Goal: Communication & Community: Answer question/provide support

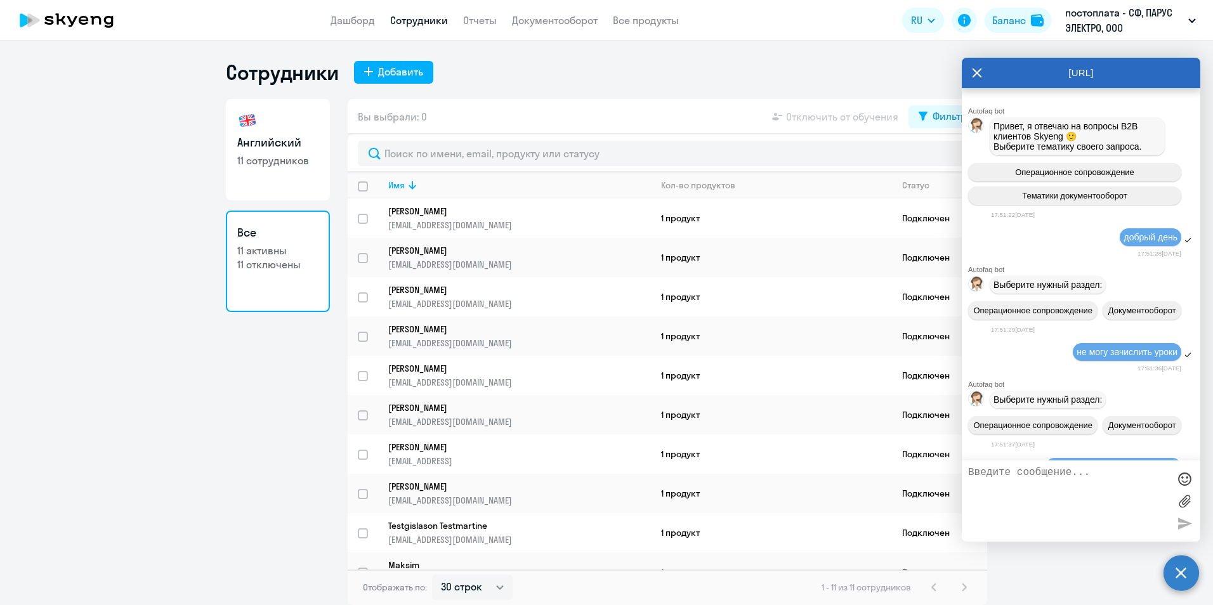
select select "30"
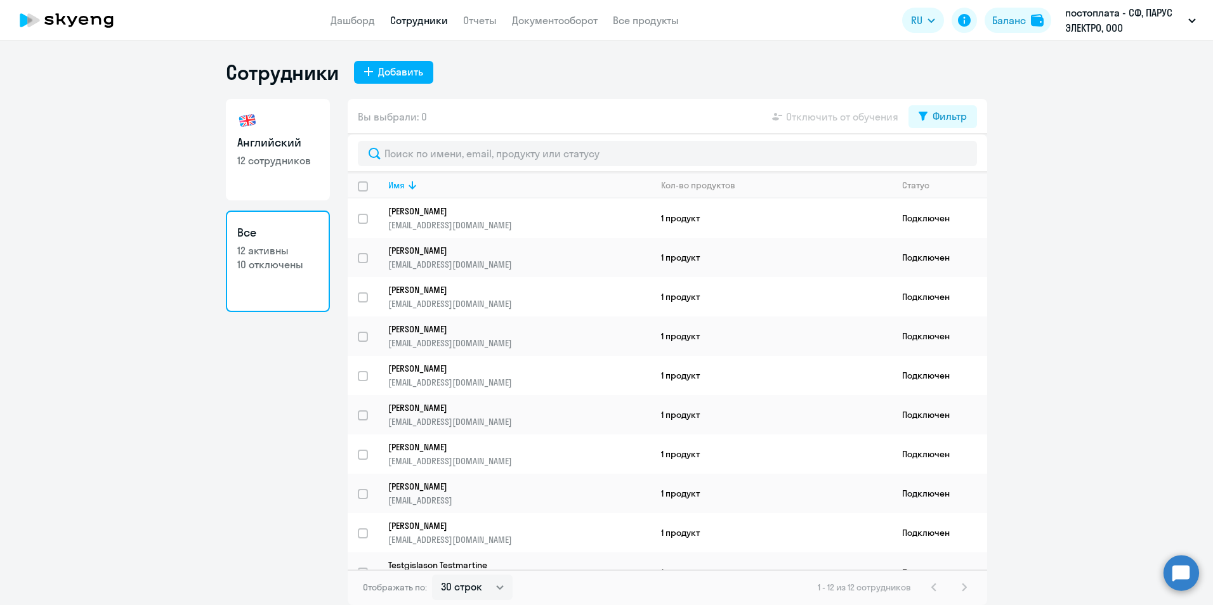
select select "30"
click at [1177, 576] on circle at bounding box center [1182, 573] width 36 height 36
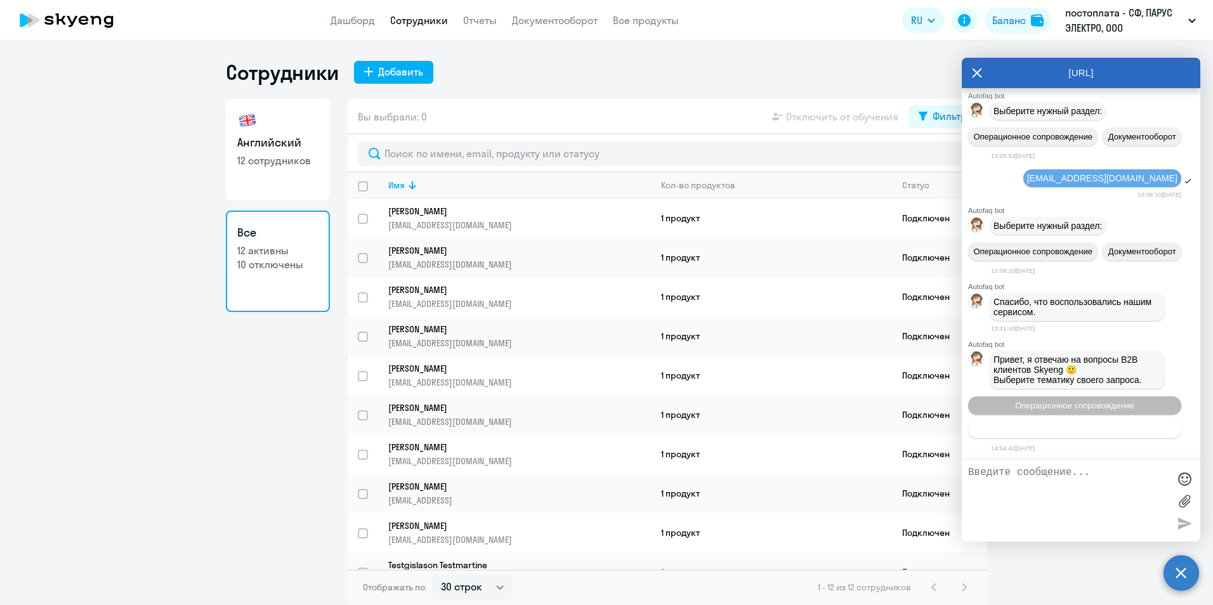
scroll to position [10999, 0]
click at [1092, 426] on span "Тематики документооборот" at bounding box center [1074, 430] width 105 height 10
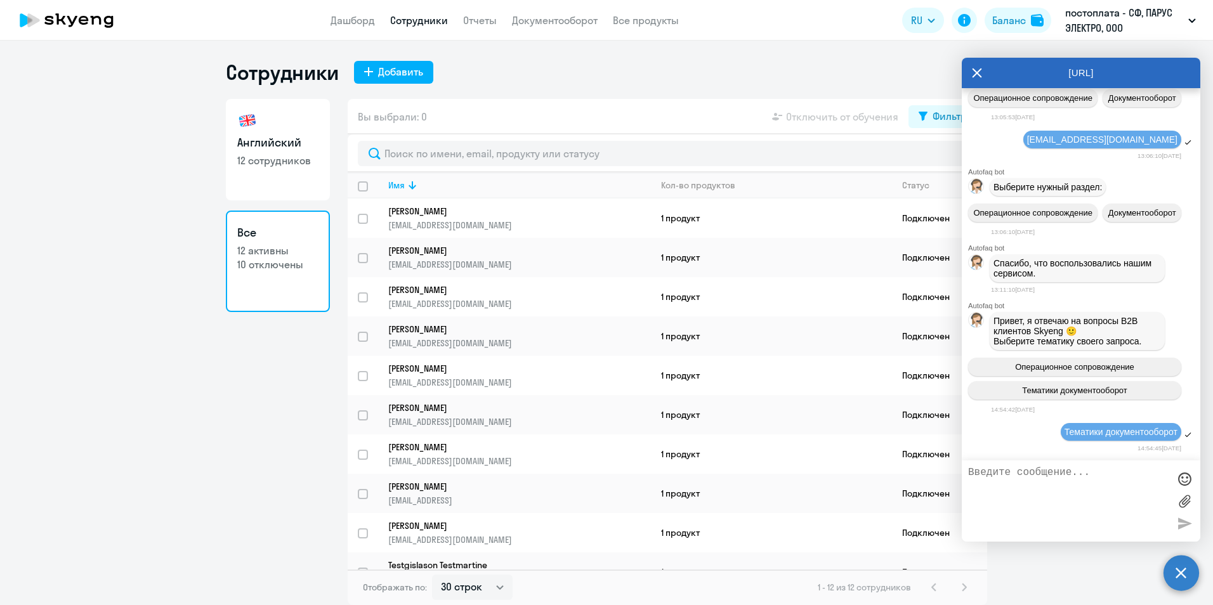
scroll to position [11138, 0]
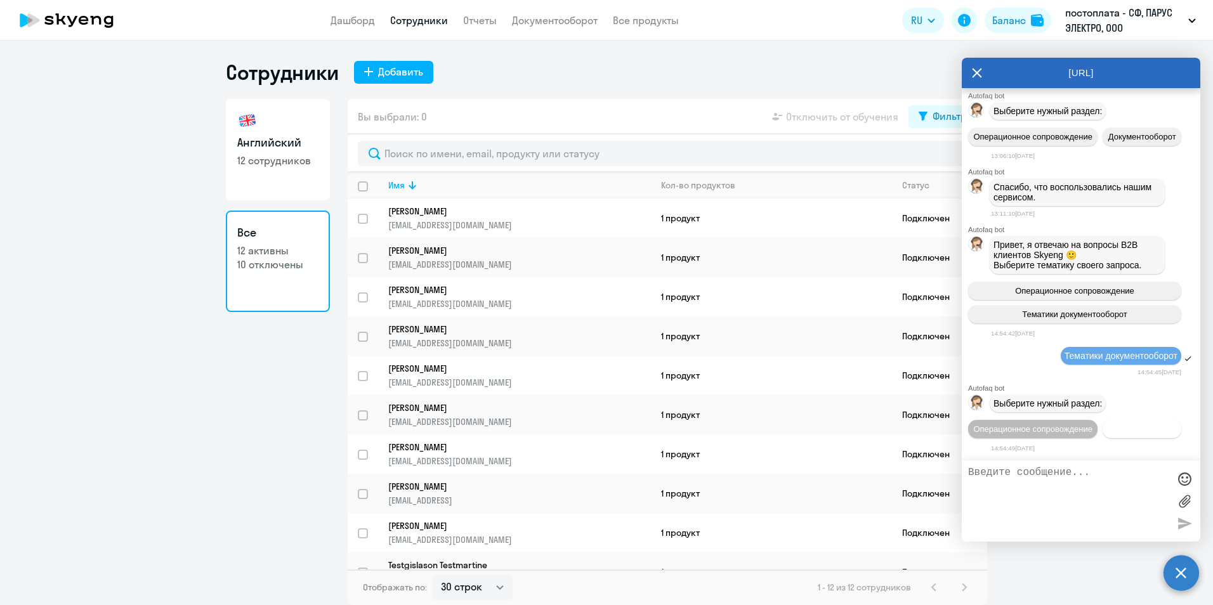
click at [1109, 431] on span "Документооборот" at bounding box center [1143, 430] width 68 height 10
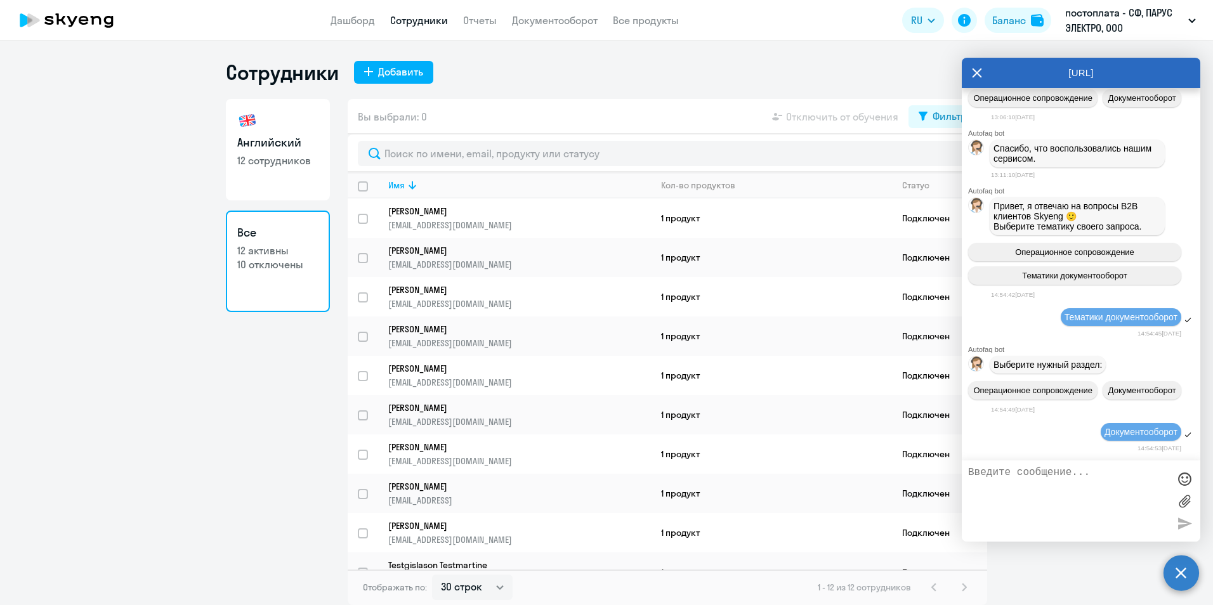
scroll to position [10860, 0]
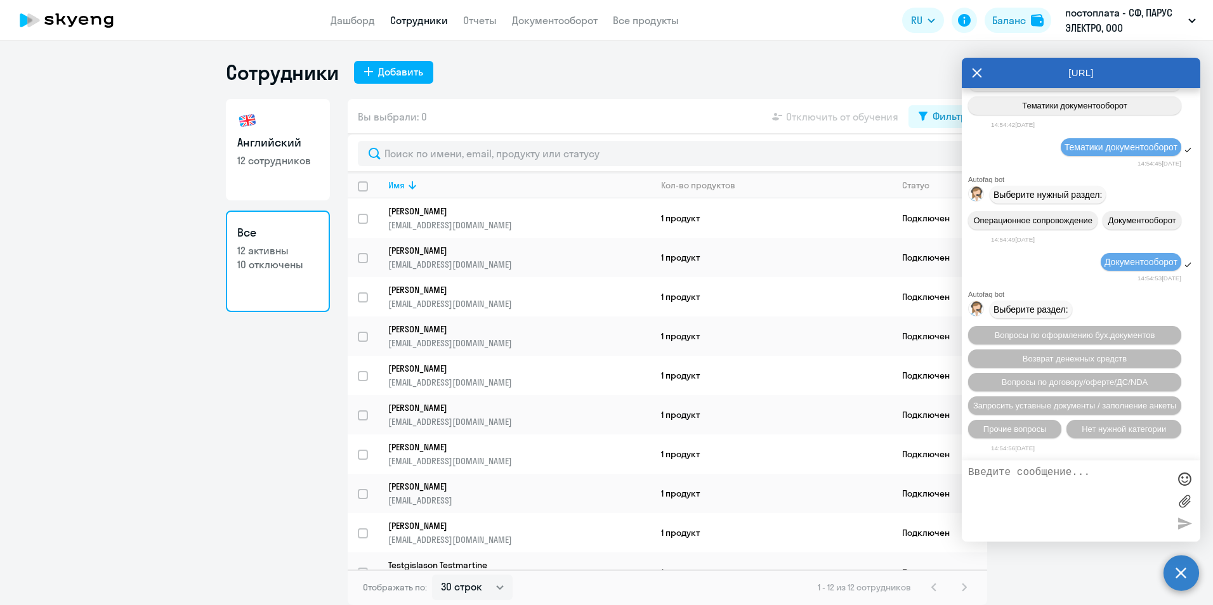
drag, startPoint x: 1074, startPoint y: 154, endPoint x: 992, endPoint y: 140, distance: 83.6
drag, startPoint x: 992, startPoint y: 140, endPoint x: 1017, endPoint y: 142, distance: 24.8
copy span "вышлите счета подписанные и с печатью по почте"
click at [986, 480] on textarea at bounding box center [1069, 501] width 201 height 69
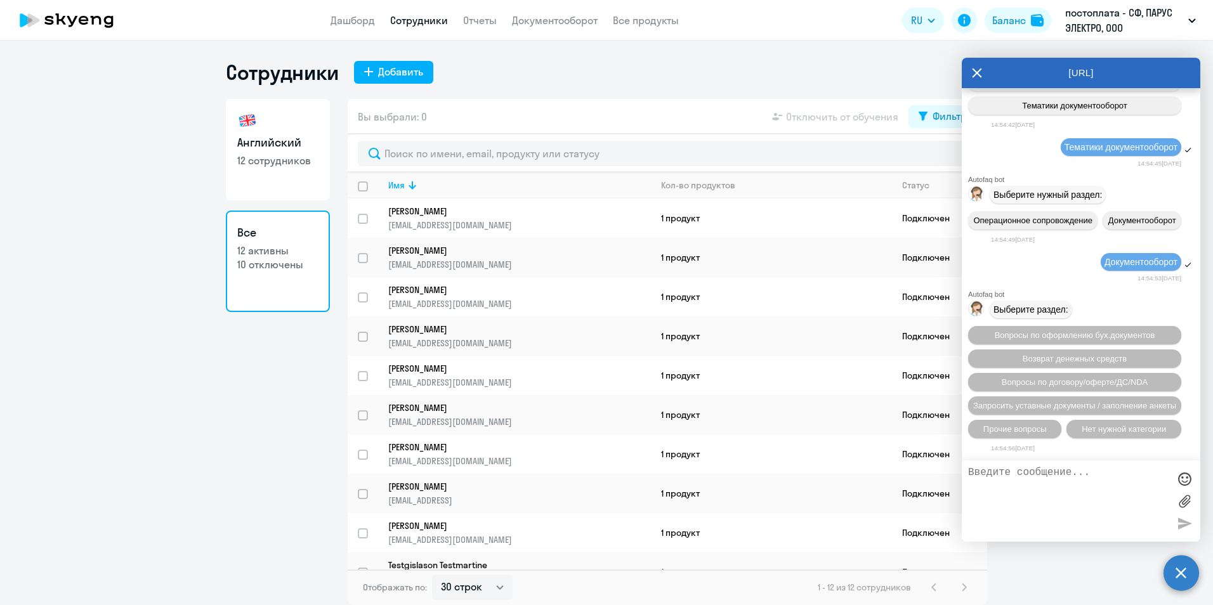
drag, startPoint x: 984, startPoint y: 476, endPoint x: 1003, endPoint y: 497, distance: 28.3
click at [1003, 497] on textarea at bounding box center [1069, 501] width 201 height 69
paste textarea "вышлите счета подписанные и с печатью по почте"
type textarea "вышлите счета подписанные и с печатью по почте"
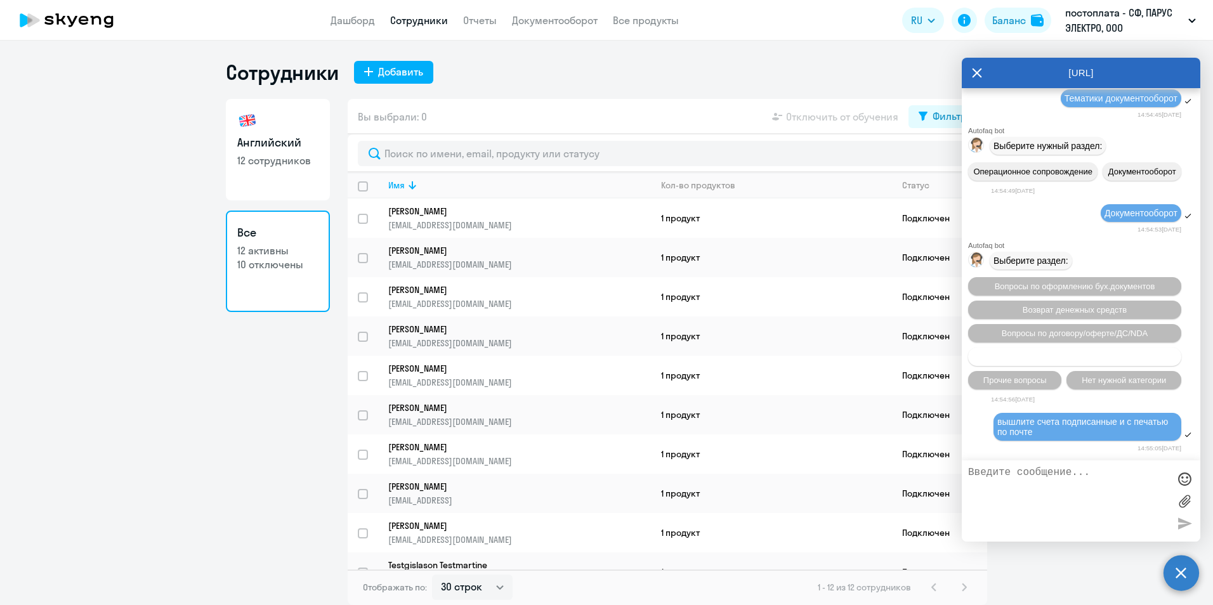
scroll to position [10952, 0]
drag, startPoint x: 1050, startPoint y: 197, endPoint x: 1174, endPoint y: 199, distance: 123.8
drag, startPoint x: 1174, startPoint y: 199, endPoint x: 1126, endPoint y: 197, distance: 48.3
copy span "[EMAIL_ADDRESS][DOMAIN_NAME]"
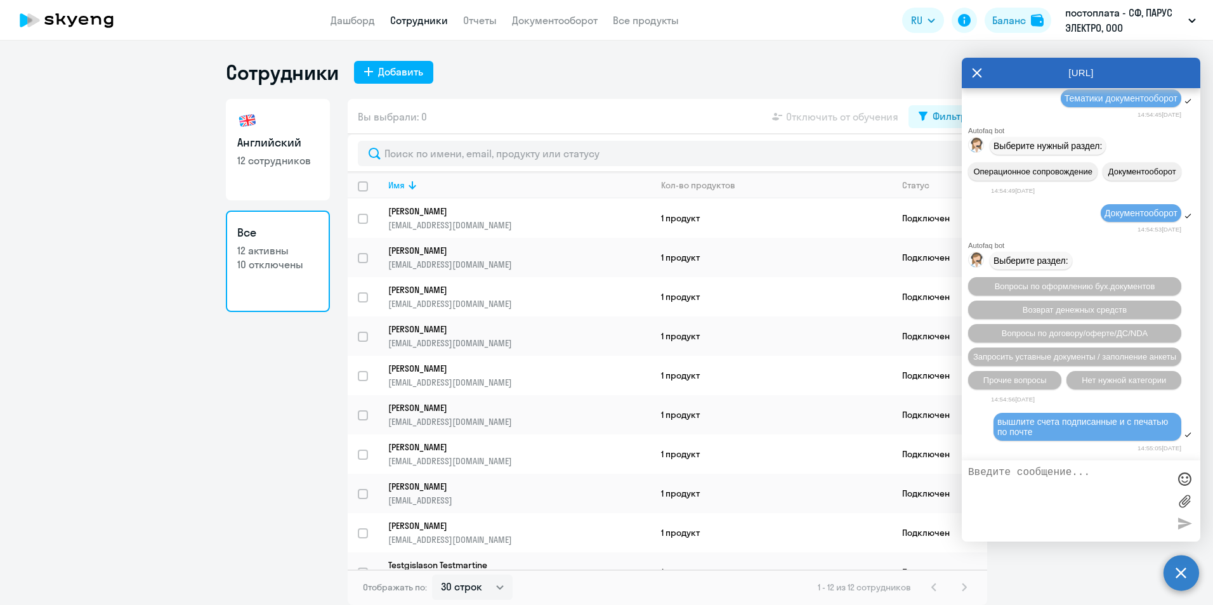
click at [983, 472] on textarea at bounding box center [1069, 501] width 201 height 69
paste textarea "[EMAIL_ADDRESS][DOMAIN_NAME]"
type textarea "[EMAIL_ADDRESS][DOMAIN_NAME]"
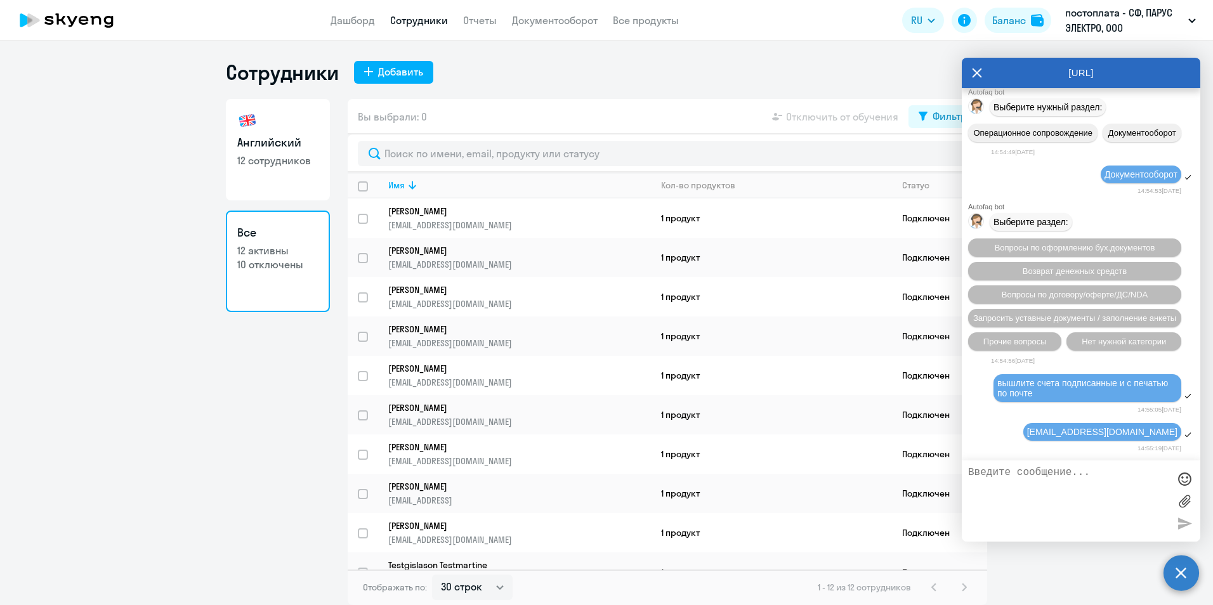
scroll to position [11494, 0]
